Goal: Task Accomplishment & Management: Use online tool/utility

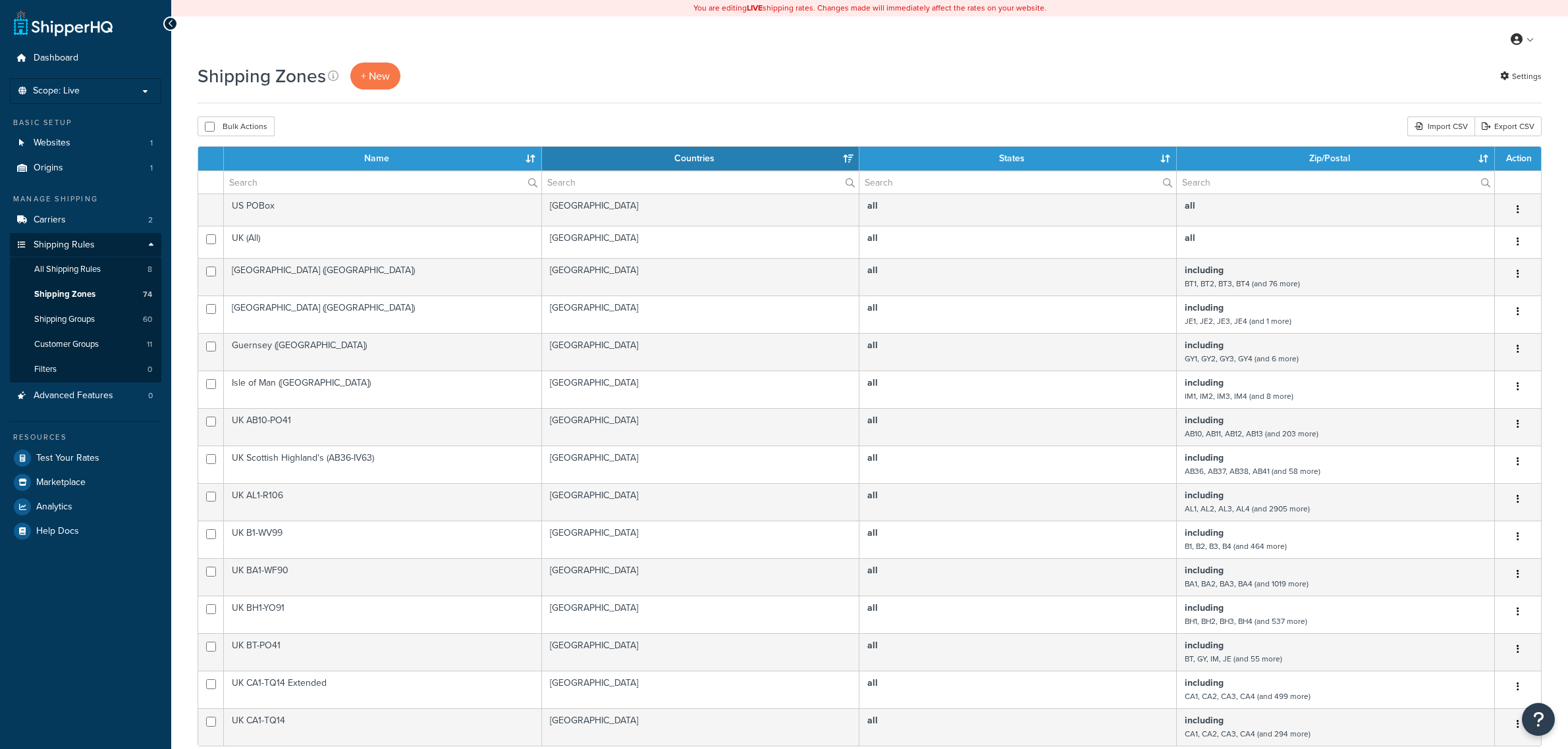
select select "15"
click at [258, 178] on input "text" at bounding box center [382, 182] width 317 height 22
click at [65, 218] on span "Carriers" at bounding box center [50, 220] width 32 height 11
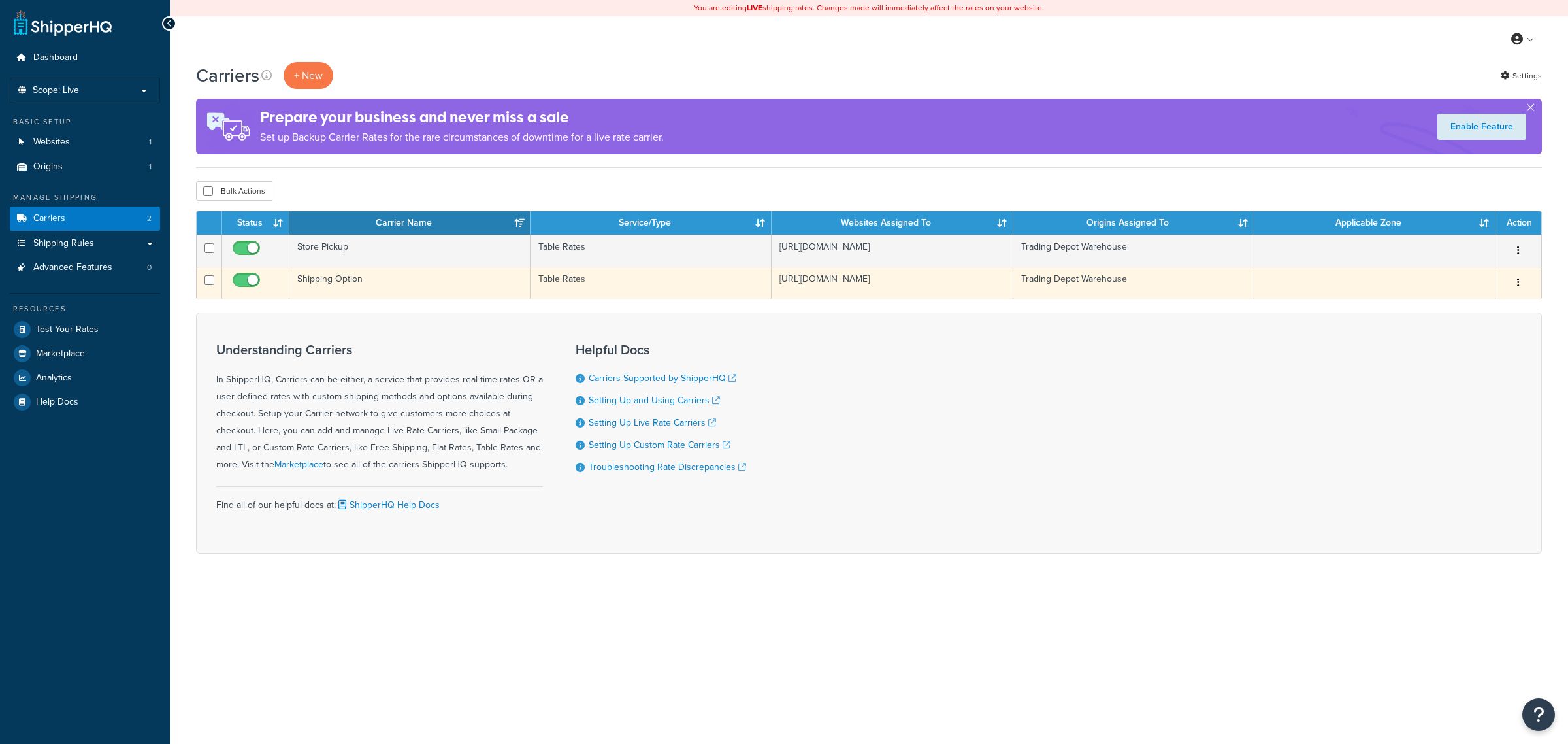
click at [345, 290] on td "Shipping Option" at bounding box center [410, 283] width 241 height 32
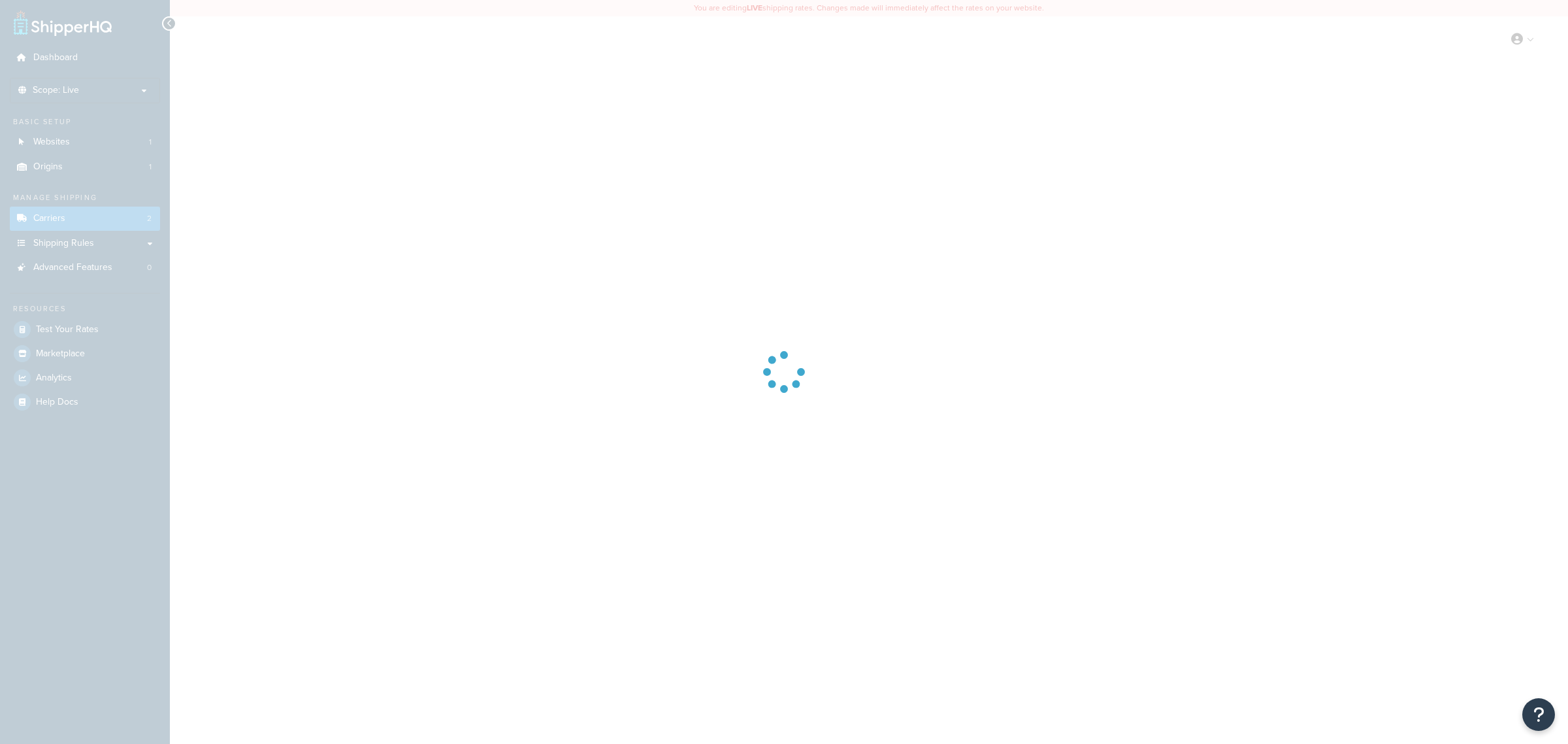
select select "25"
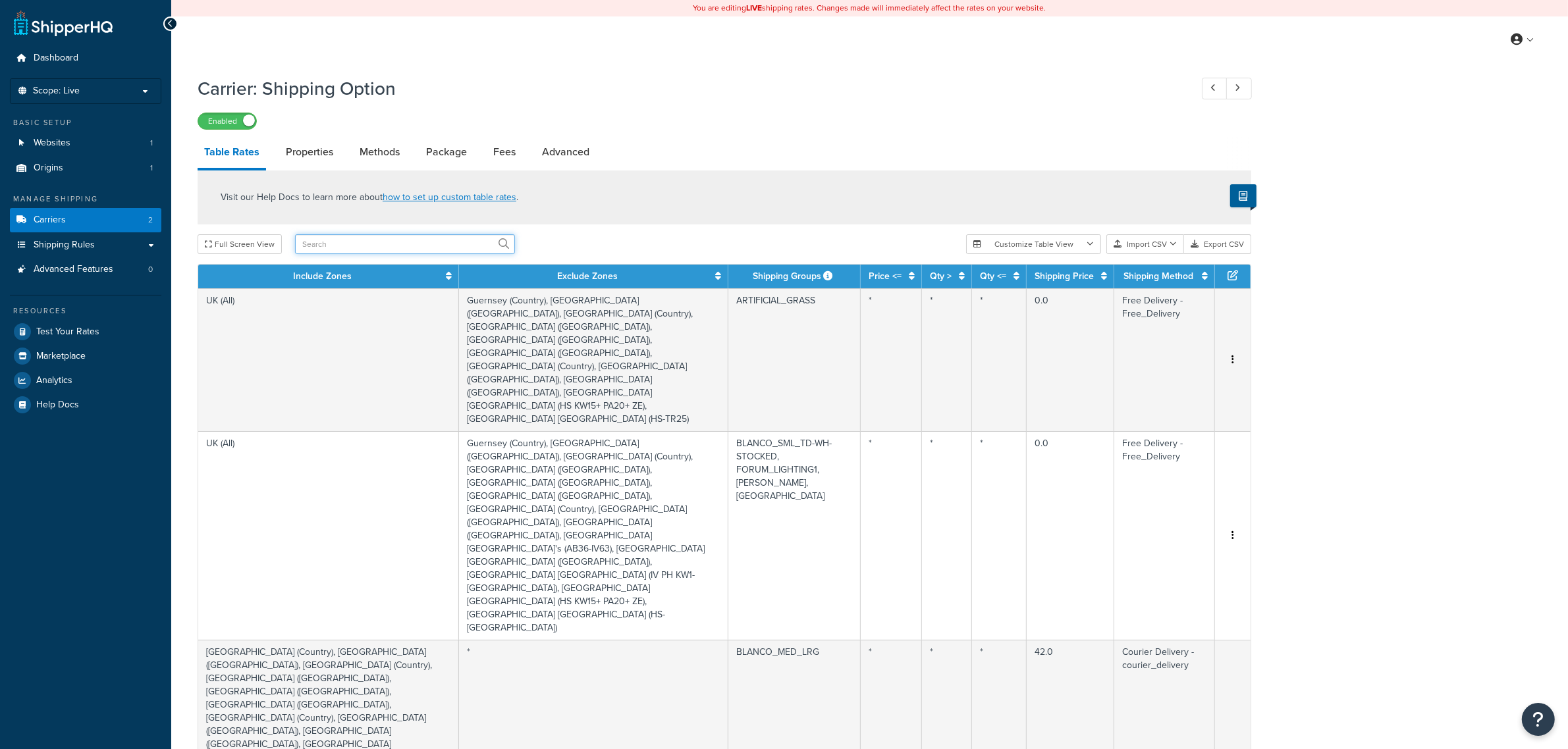
click at [342, 245] on input "text" at bounding box center [404, 244] width 220 height 19
type input "[PERSON_NAME]"
